Goal: Task Accomplishment & Management: Use online tool/utility

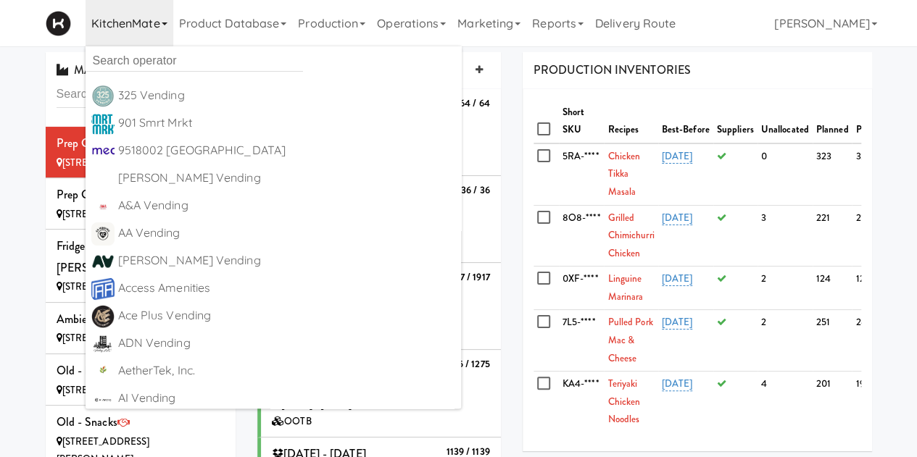
scroll to position [702, 0]
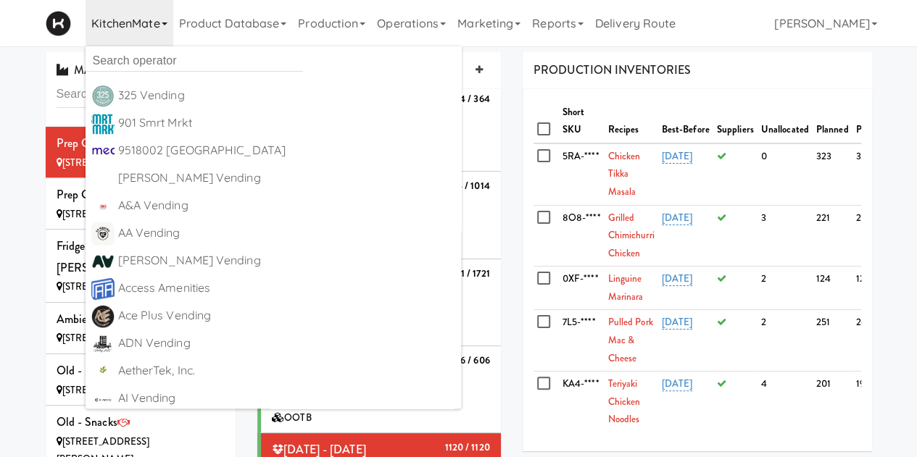
click at [142, 70] on ul "325 Vending https://fridge.kitchenmate.com/sites/3f2f0378-ffeb-480f-9004-3bb8c3…" at bounding box center [274, 227] width 376 height 362
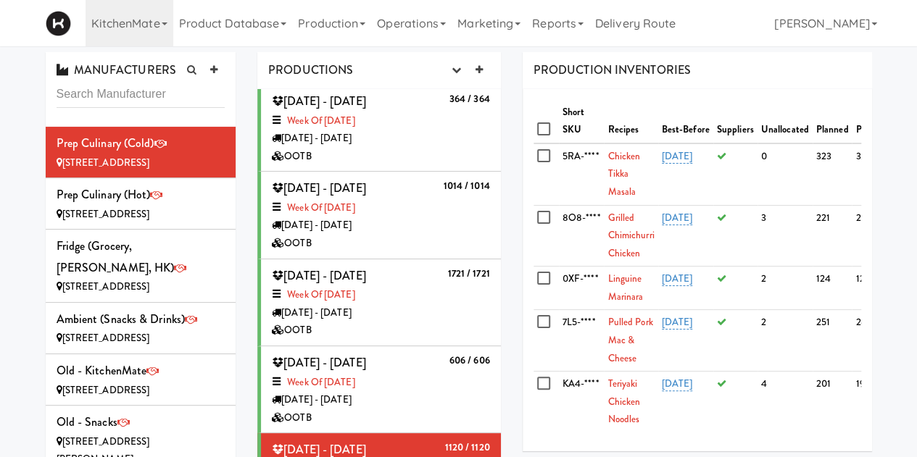
click at [151, 70] on span "MANUFACTURERS" at bounding box center [117, 70] width 120 height 17
click at [151, 33] on link "KitchenMate" at bounding box center [130, 23] width 88 height 46
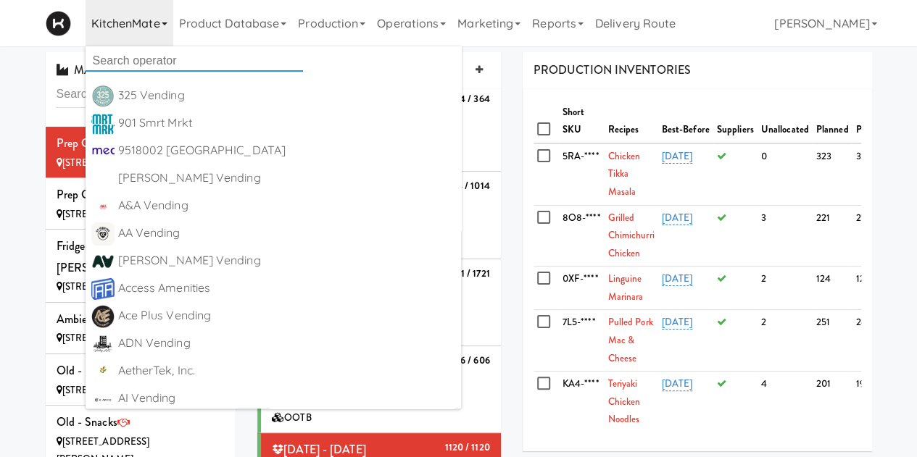
click at [143, 69] on input "text" at bounding box center [194, 61] width 217 height 22
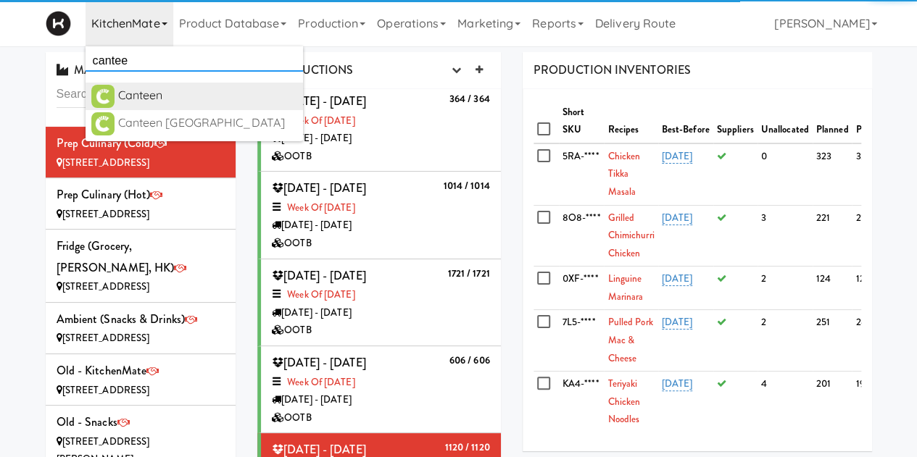
type input "cantee"
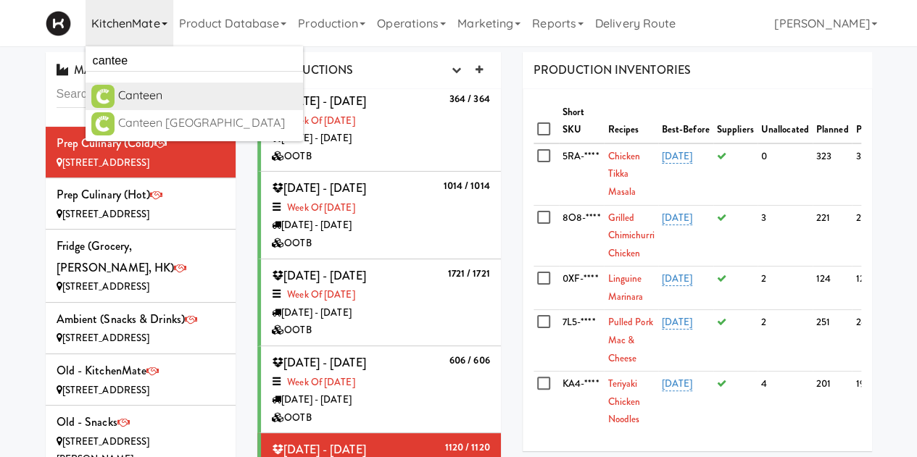
click at [164, 96] on div "Canteen" at bounding box center [207, 96] width 179 height 22
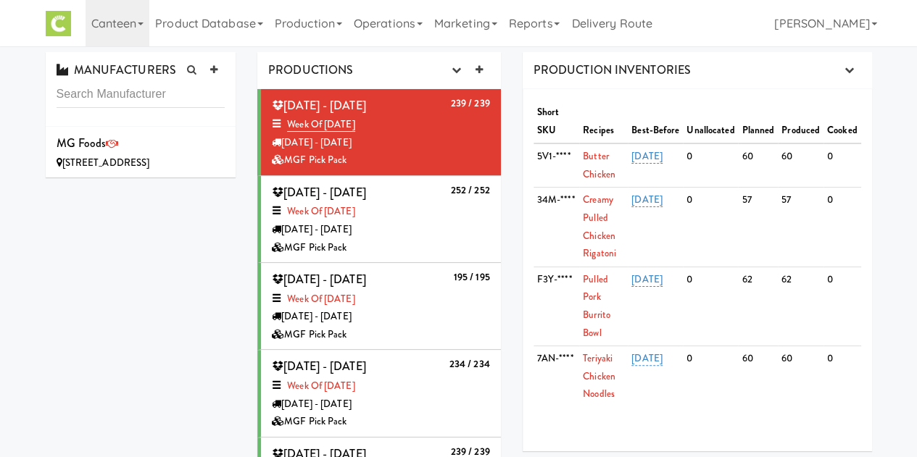
click at [381, 244] on div "MGF Pick Pack" at bounding box center [381, 248] width 218 height 18
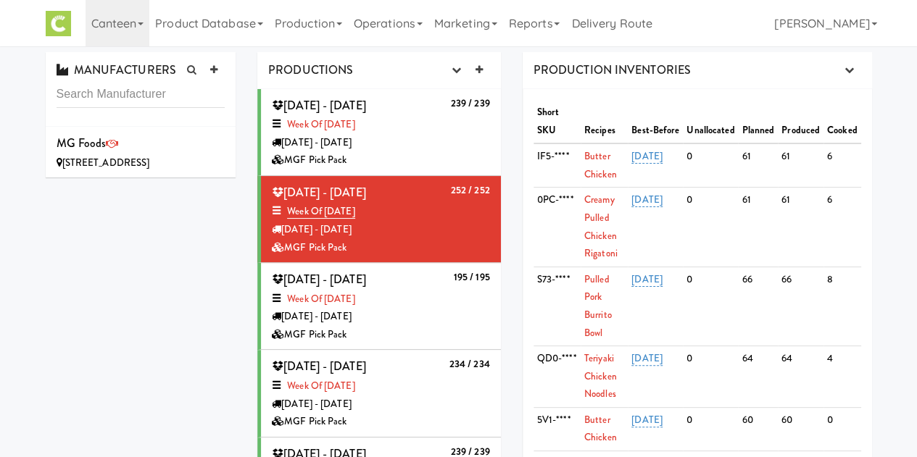
click at [408, 159] on div "MGF Pick Pack" at bounding box center [381, 160] width 218 height 18
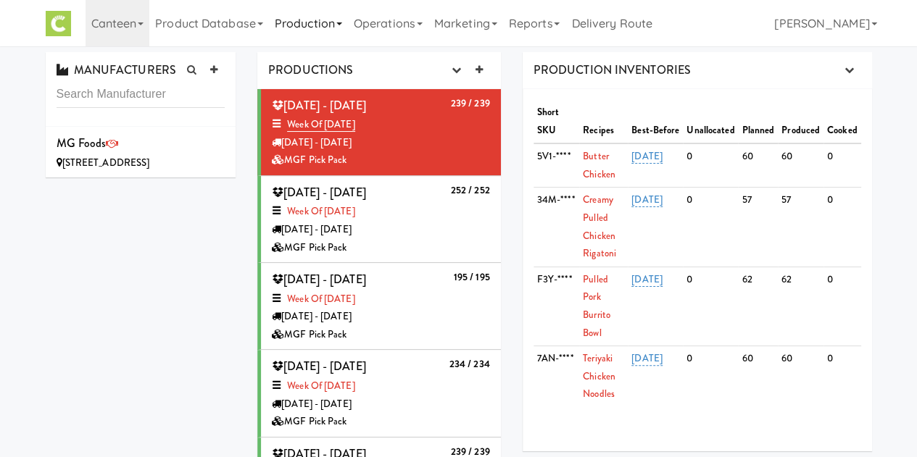
click at [296, 27] on link "Production" at bounding box center [308, 23] width 79 height 46
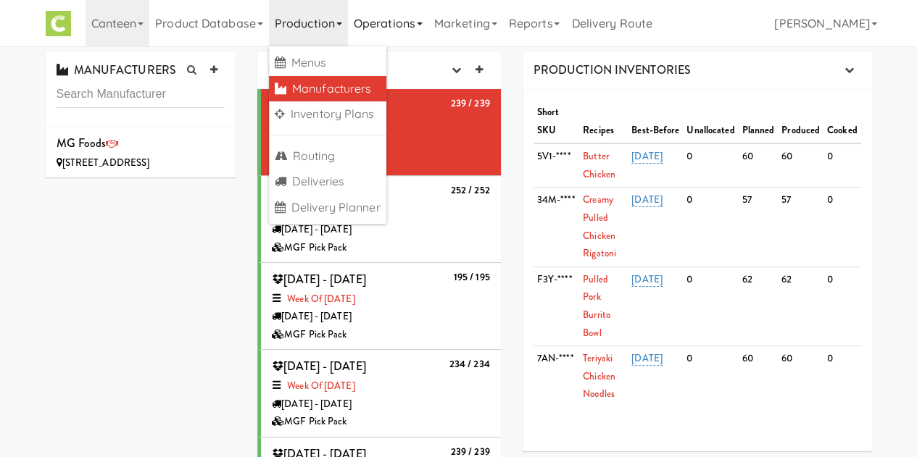
click at [423, 14] on link "Operations" at bounding box center [388, 23] width 80 height 46
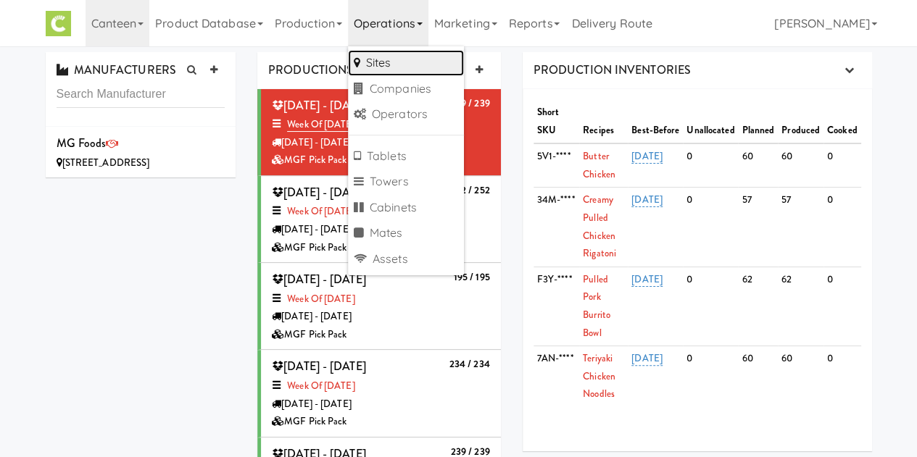
click at [389, 53] on link "Sites" at bounding box center [406, 63] width 116 height 26
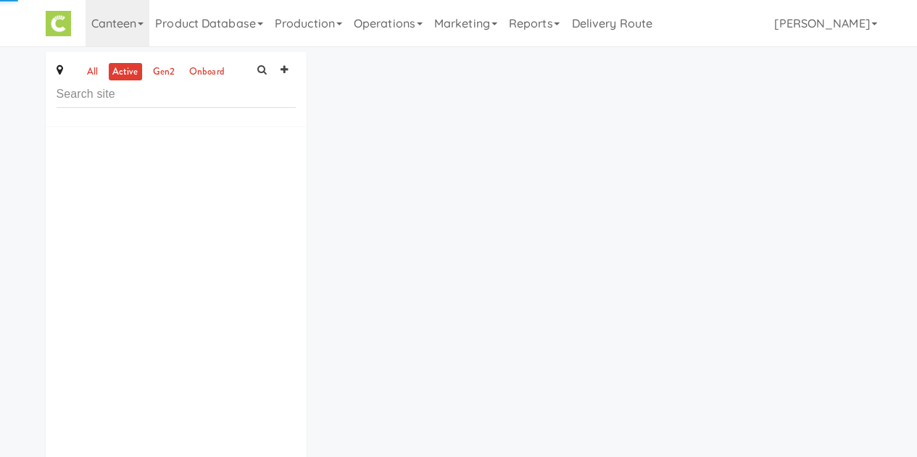
click at [389, 53] on div "all active gen2 onboard" at bounding box center [459, 276] width 848 height 448
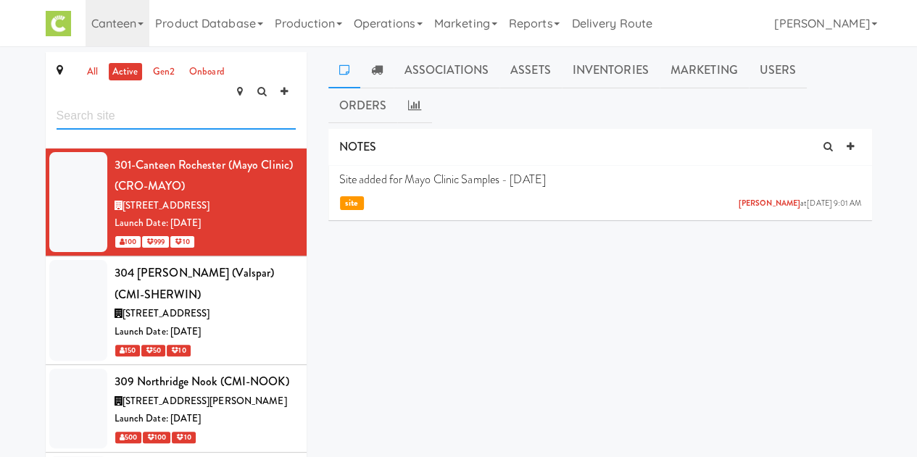
click at [210, 103] on input "text" at bounding box center [176, 116] width 239 height 27
click at [203, 373] on div "309 Northridge Nook (CMI-NOOK)" at bounding box center [205, 382] width 181 height 22
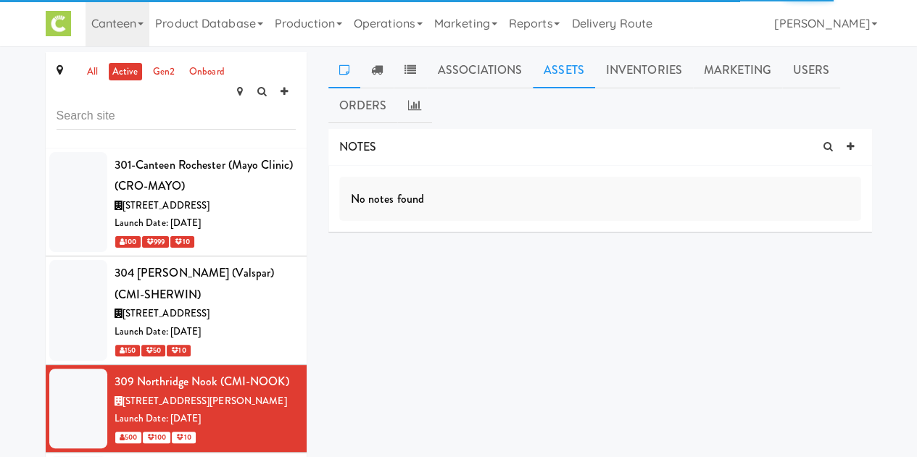
click at [571, 73] on link "Assets" at bounding box center [564, 70] width 62 height 36
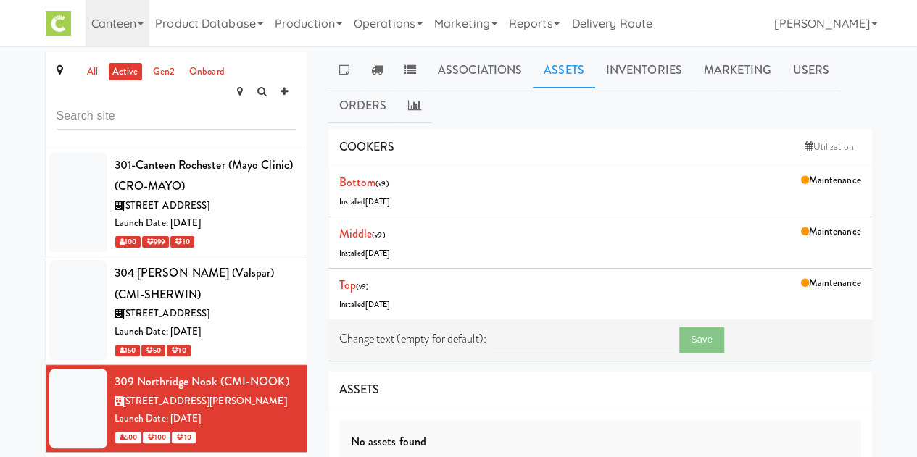
scroll to position [351, 0]
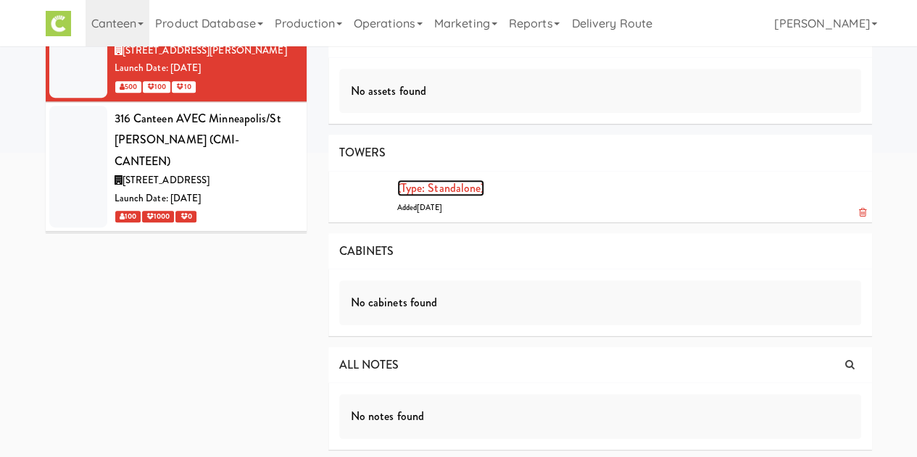
click at [424, 182] on link "(type: standalone)" at bounding box center [441, 188] width 88 height 17
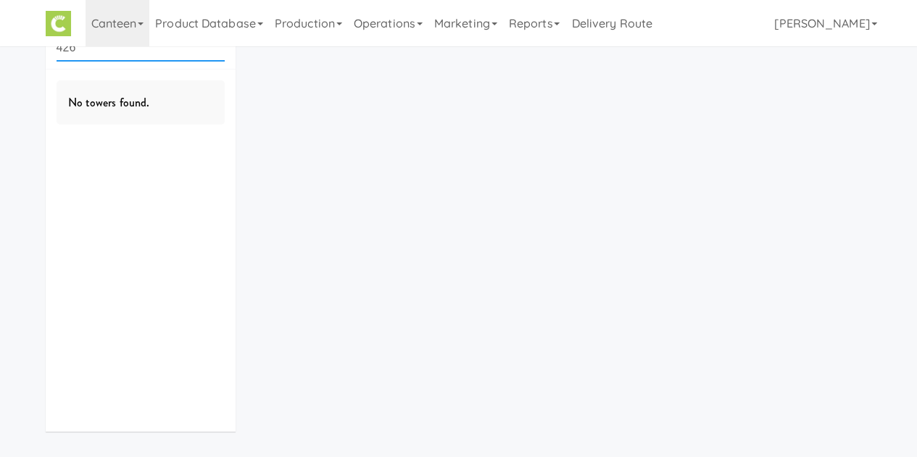
scroll to position [46, 0]
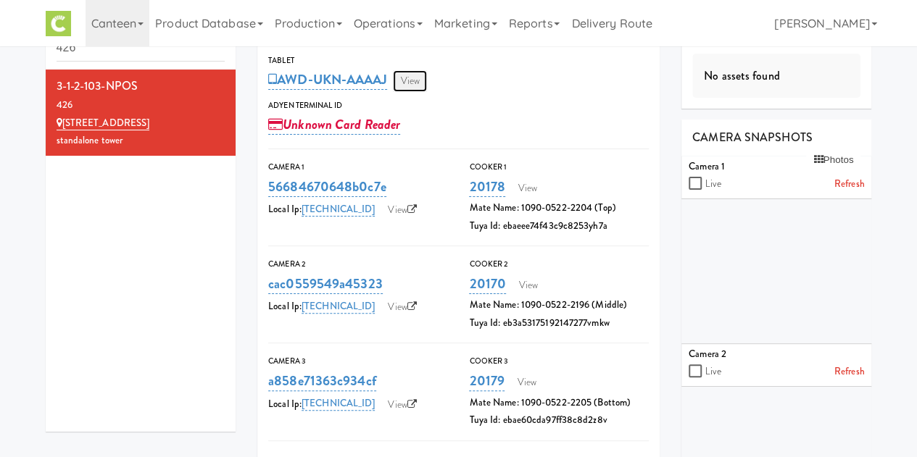
click at [417, 84] on link "View" at bounding box center [409, 81] width 33 height 22
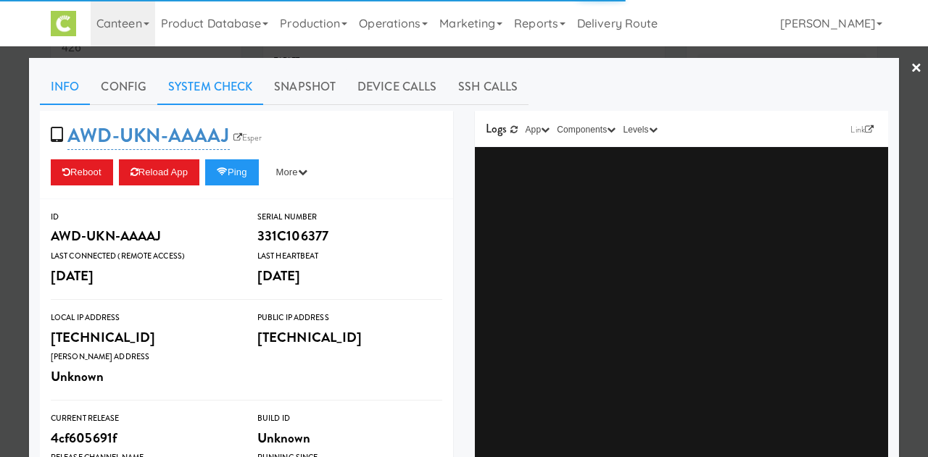
click at [176, 88] on link "System Check" at bounding box center [210, 87] width 106 height 36
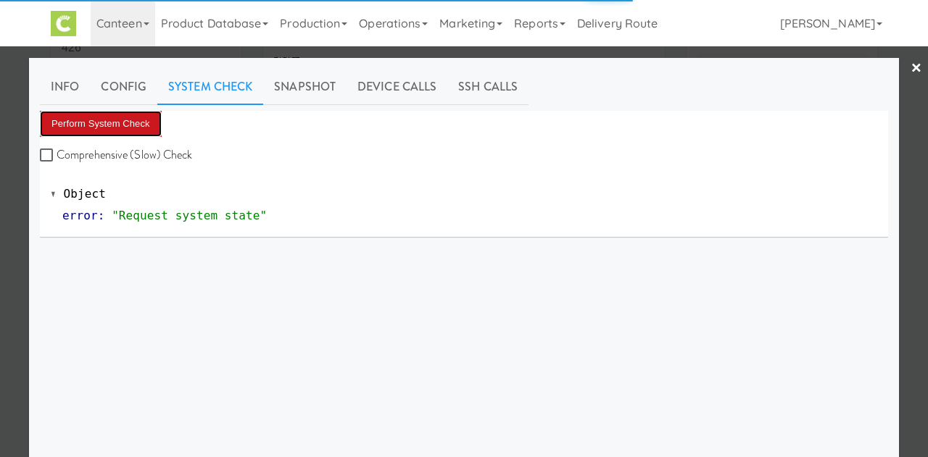
click at [86, 120] on button "Perform System Check" at bounding box center [101, 124] width 122 height 26
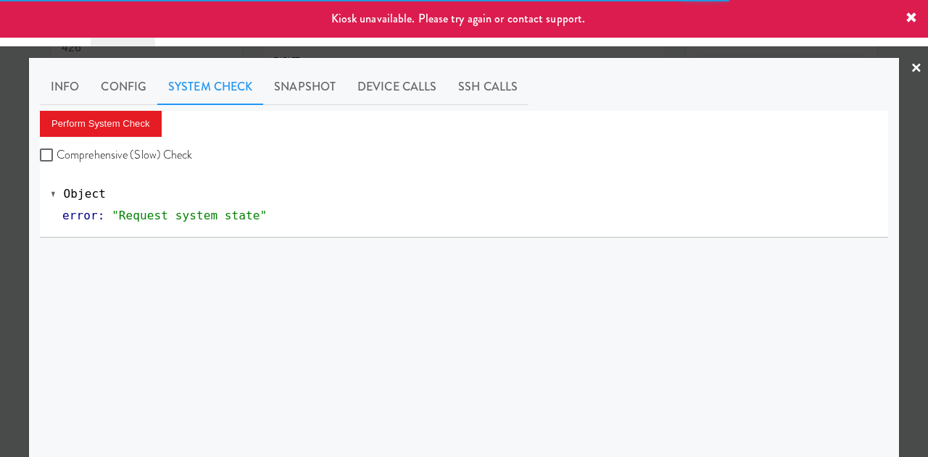
click at [910, 67] on link "×" at bounding box center [916, 68] width 12 height 45
